Goal: Use online tool/utility: Utilize a website feature to perform a specific function

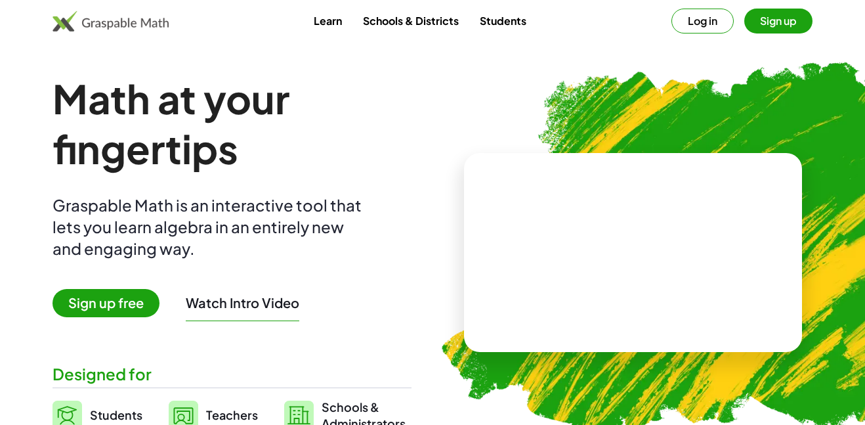
click at [757, 25] on button "Sign up" at bounding box center [778, 21] width 68 height 25
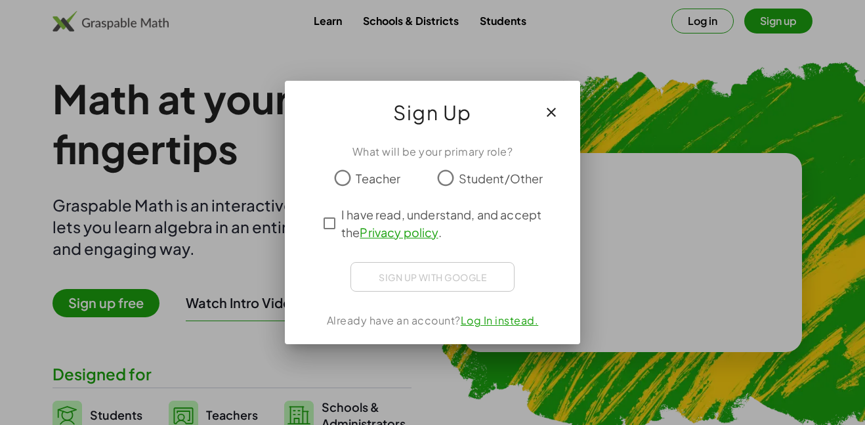
click at [488, 177] on span "Student/Other" at bounding box center [501, 178] width 85 height 18
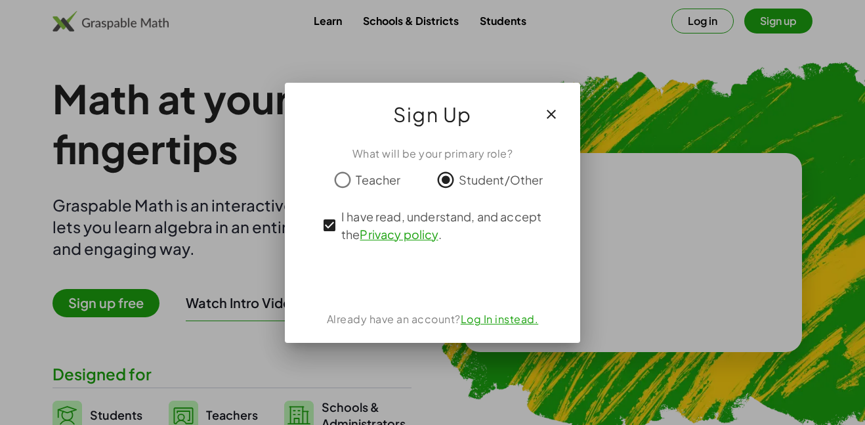
click at [549, 119] on icon "button" at bounding box center [552, 114] width 16 height 16
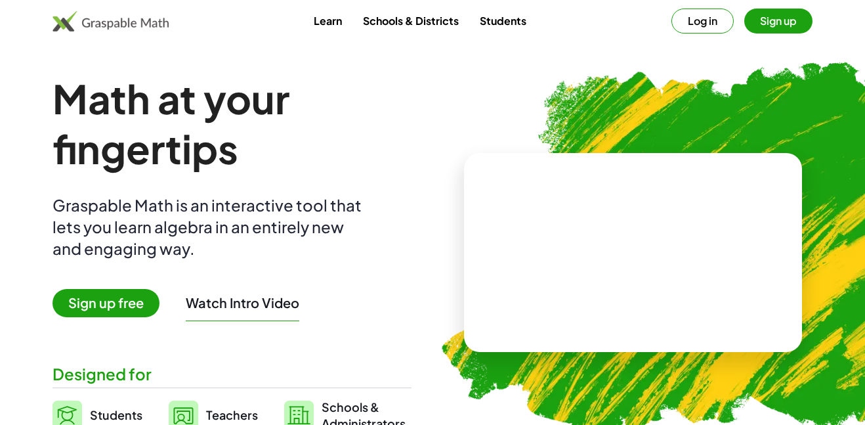
click at [708, 19] on button "Log in" at bounding box center [703, 21] width 62 height 25
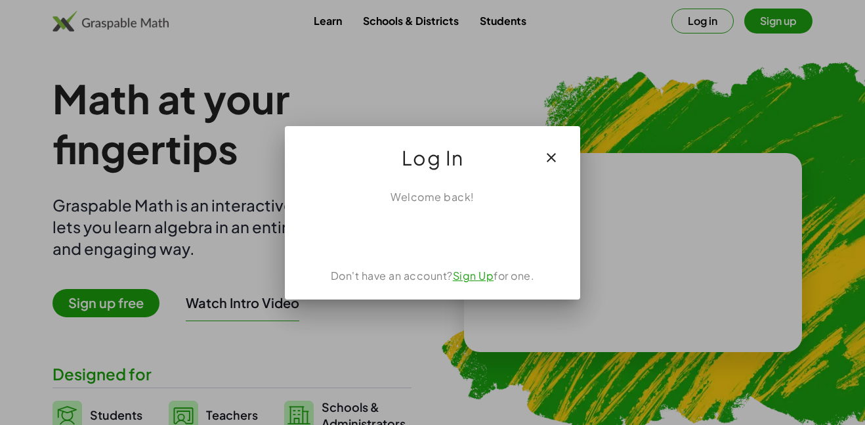
click at [555, 155] on icon "button" at bounding box center [552, 158] width 16 height 16
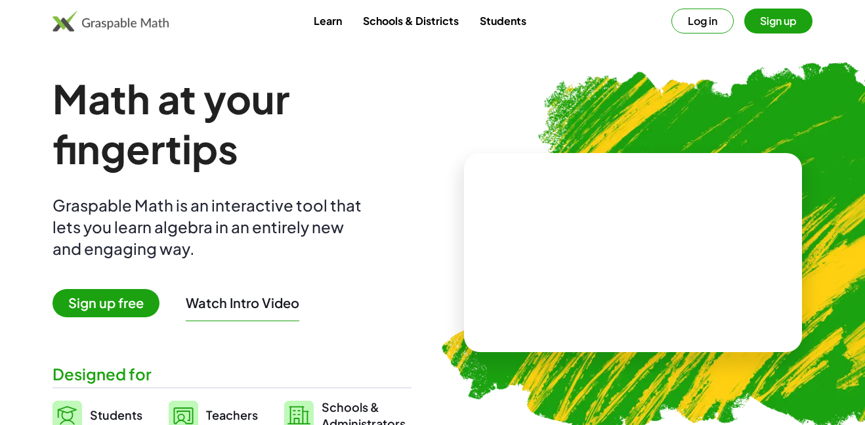
click at [72, 22] on img at bounding box center [111, 21] width 116 height 21
click at [332, 125] on h1 "Math at your fingertips" at bounding box center [232, 124] width 359 height 100
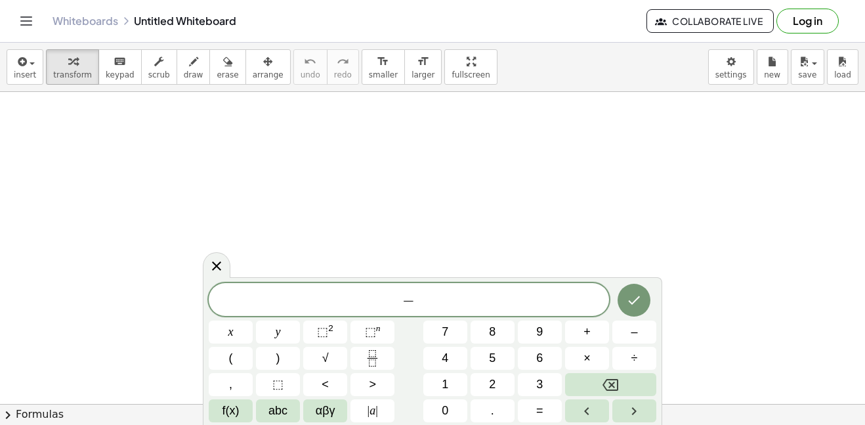
scroll to position [2, 0]
click at [230, 360] on span "(" at bounding box center [231, 358] width 4 height 18
click at [282, 364] on button ")" at bounding box center [278, 358] width 44 height 23
click at [238, 358] on button "(" at bounding box center [231, 358] width 44 height 23
click at [280, 355] on span ")" at bounding box center [278, 358] width 4 height 18
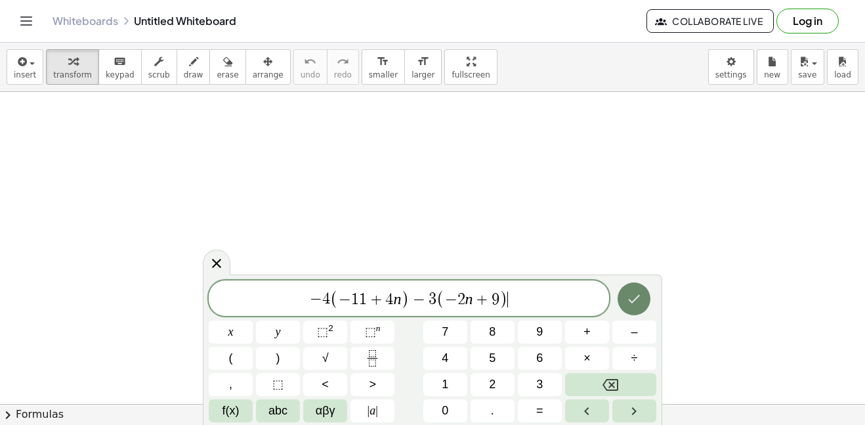
click at [641, 299] on icon "Done" at bounding box center [634, 299] width 16 height 16
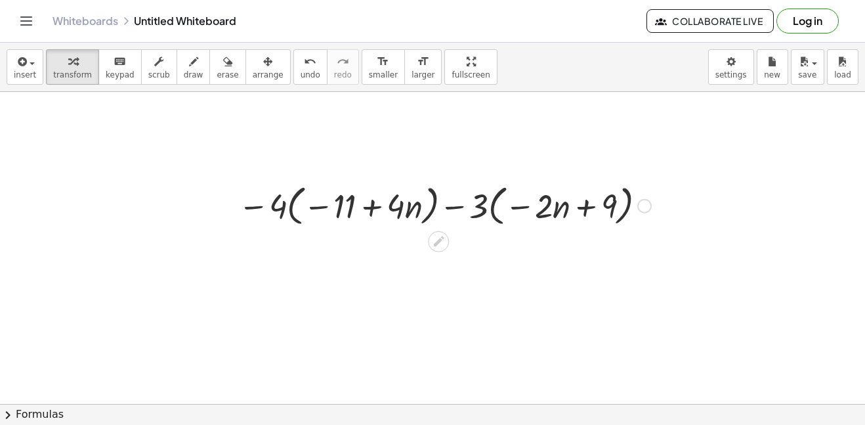
click at [440, 240] on icon at bounding box center [438, 241] width 11 height 11
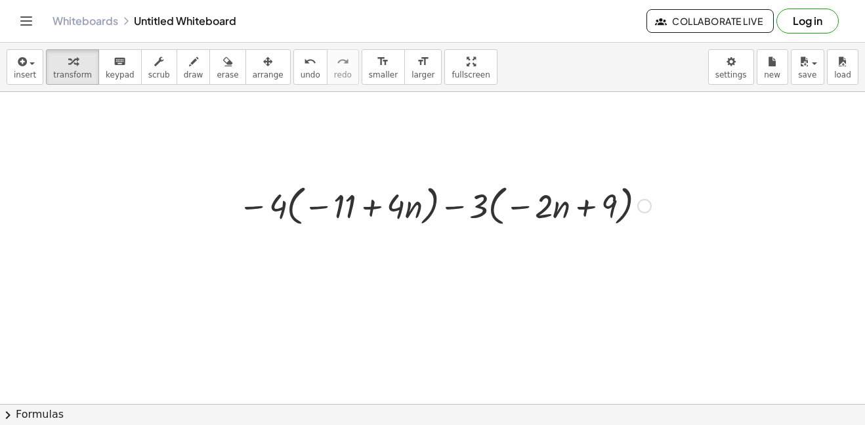
click at [643, 207] on div at bounding box center [644, 206] width 14 height 14
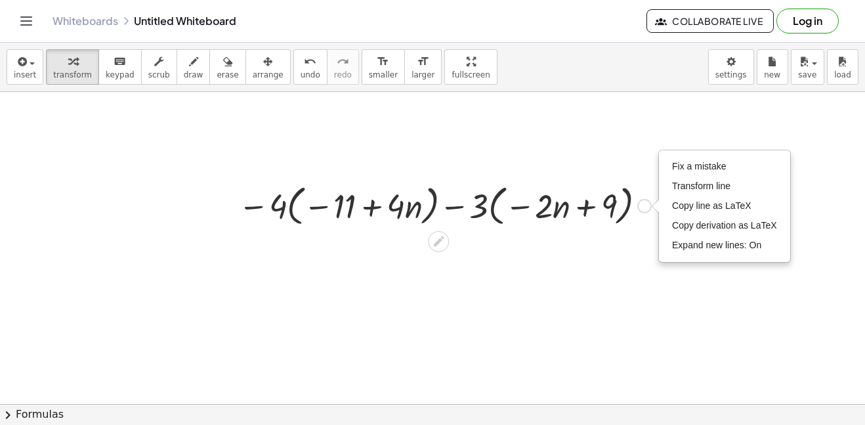
click at [639, 212] on div at bounding box center [445, 205] width 426 height 50
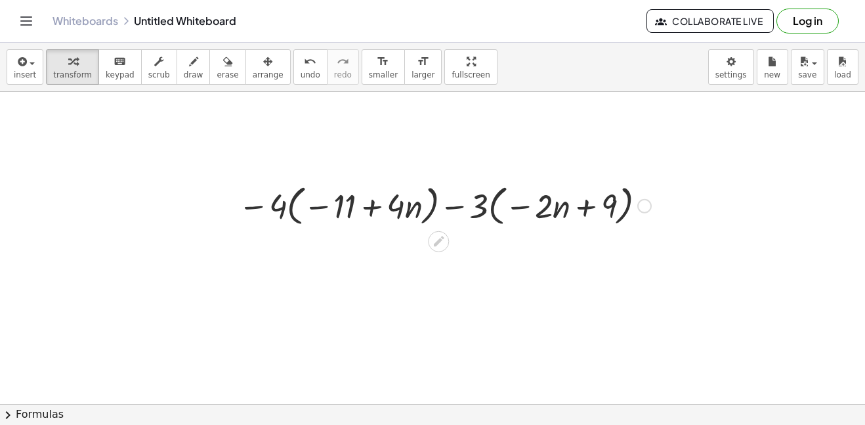
click at [324, 217] on div at bounding box center [445, 205] width 426 height 50
click at [368, 198] on div at bounding box center [445, 205] width 426 height 50
click at [551, 199] on div at bounding box center [445, 205] width 426 height 50
click at [564, 200] on div at bounding box center [445, 205] width 426 height 50
click at [355, 209] on div at bounding box center [445, 205] width 426 height 50
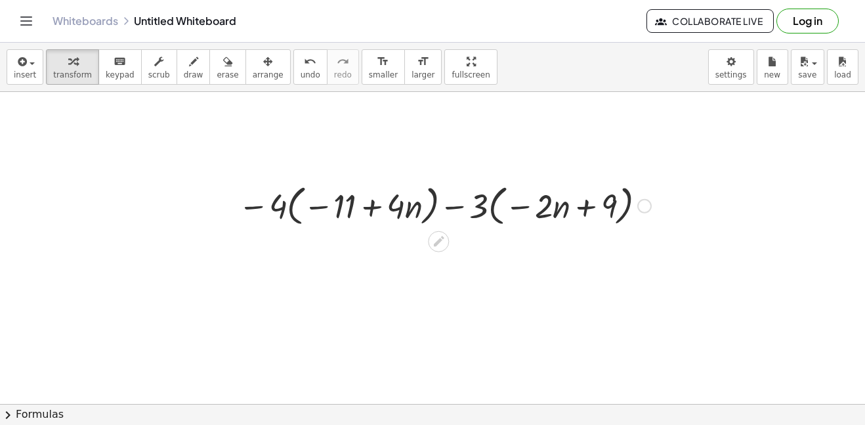
click at [363, 213] on div at bounding box center [445, 205] width 426 height 50
click at [458, 211] on div at bounding box center [445, 205] width 426 height 50
click at [586, 213] on div at bounding box center [445, 205] width 426 height 50
drag, startPoint x: 564, startPoint y: 214, endPoint x: 565, endPoint y: 225, distance: 11.2
click at [565, 225] on div at bounding box center [445, 205] width 426 height 50
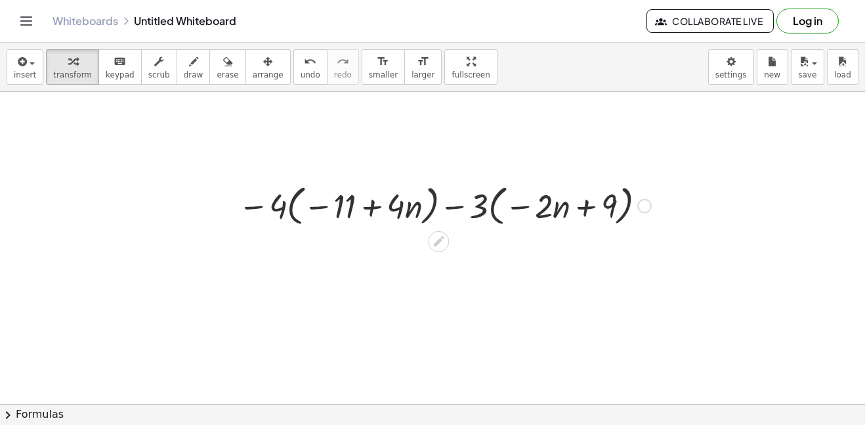
click at [435, 238] on icon at bounding box center [439, 241] width 14 height 14
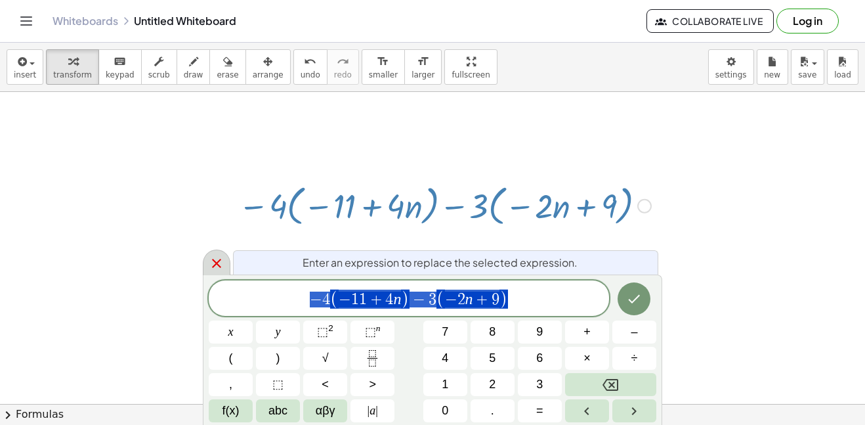
click at [219, 272] on div at bounding box center [217, 262] width 28 height 26
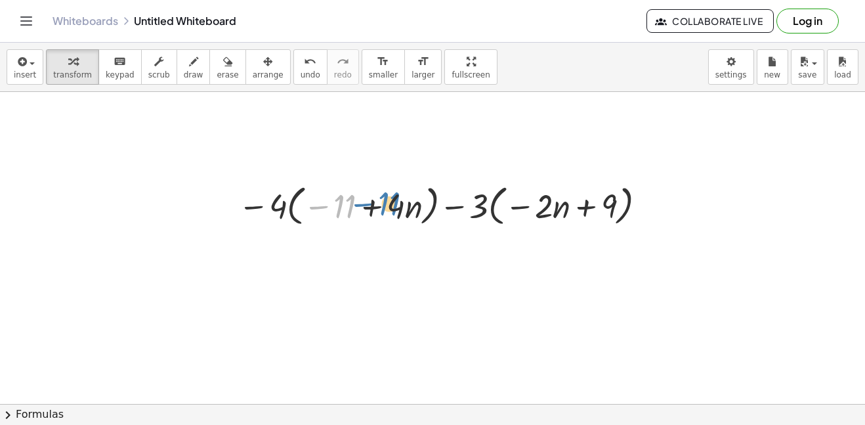
drag, startPoint x: 347, startPoint y: 209, endPoint x: 397, endPoint y: 207, distance: 49.9
click at [397, 207] on div at bounding box center [445, 205] width 426 height 50
drag, startPoint x: 393, startPoint y: 209, endPoint x: 340, endPoint y: 207, distance: 52.5
click at [340, 207] on div at bounding box center [445, 205] width 426 height 50
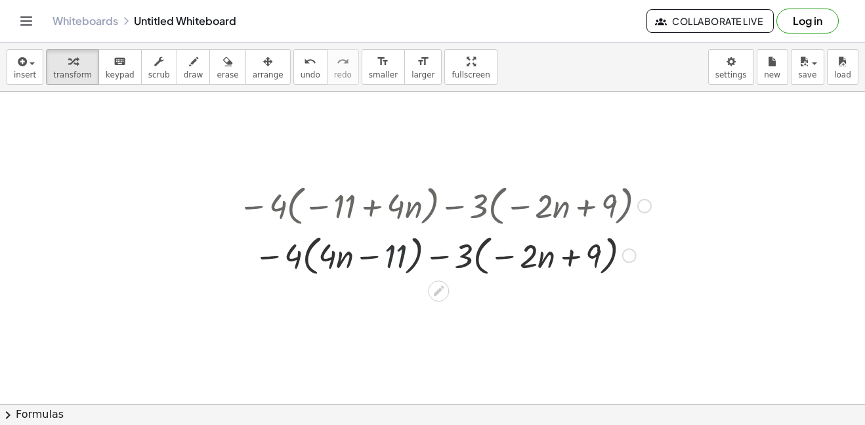
click at [397, 257] on div at bounding box center [445, 255] width 426 height 50
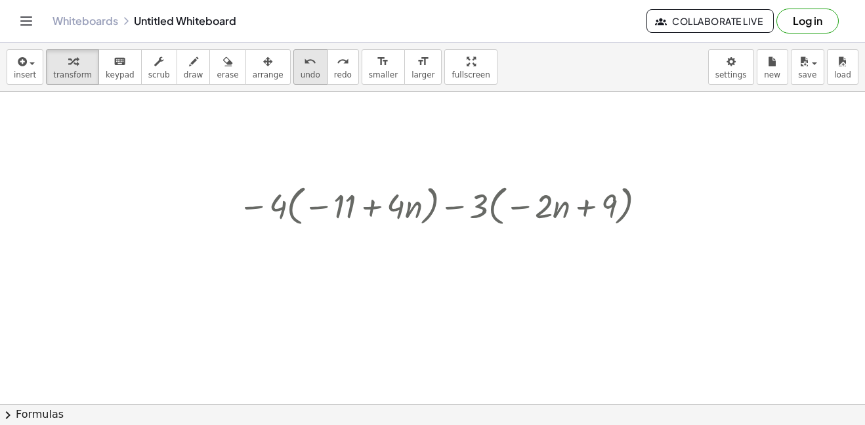
click at [301, 74] on span "undo" at bounding box center [311, 74] width 20 height 9
